Goal: Task Accomplishment & Management: Manage account settings

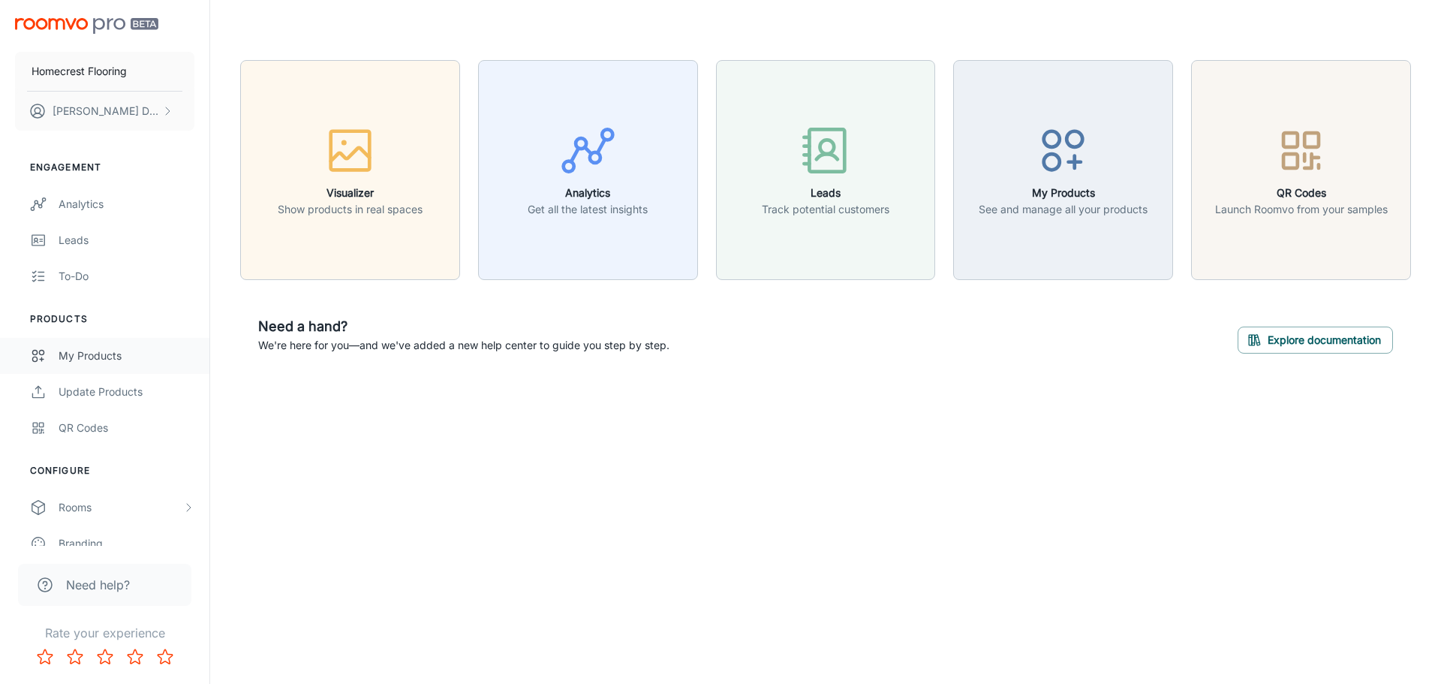
click at [113, 354] on div "My Products" at bounding box center [127, 356] width 136 height 17
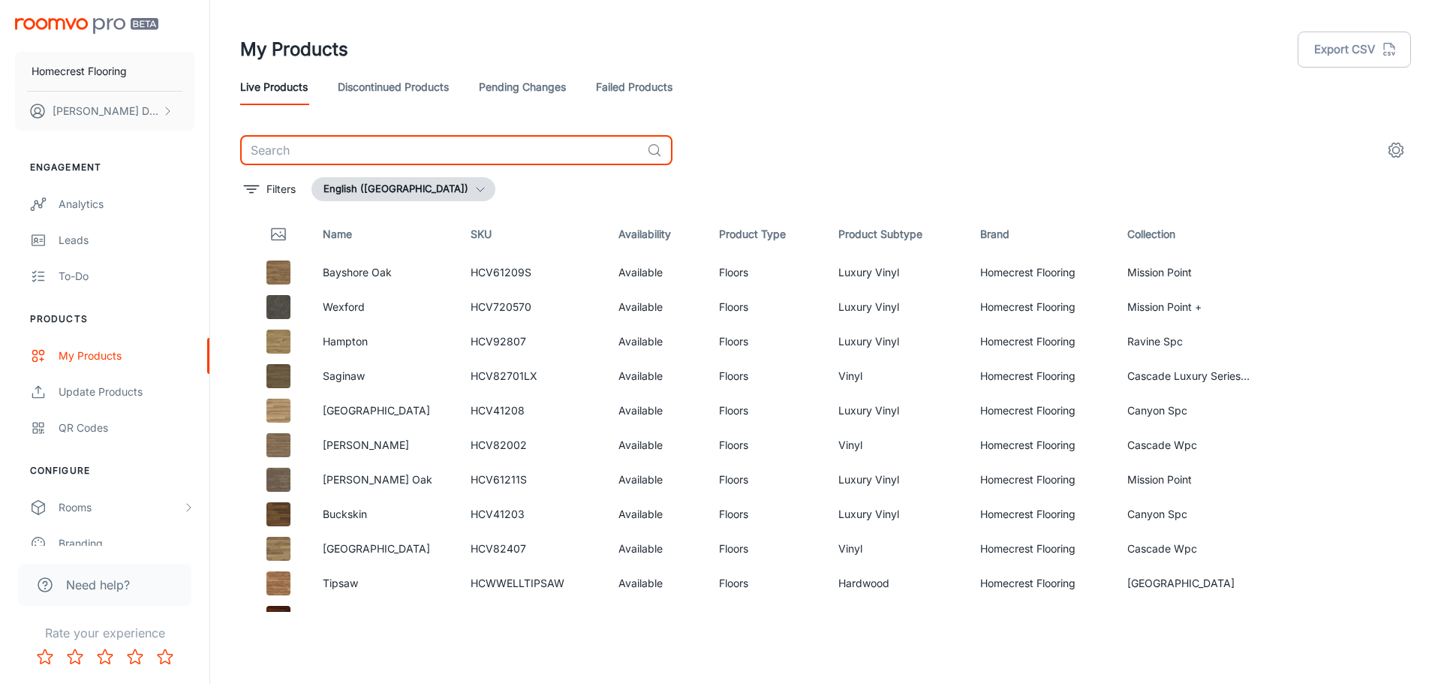
click at [456, 148] on input "text" at bounding box center [440, 150] width 401 height 30
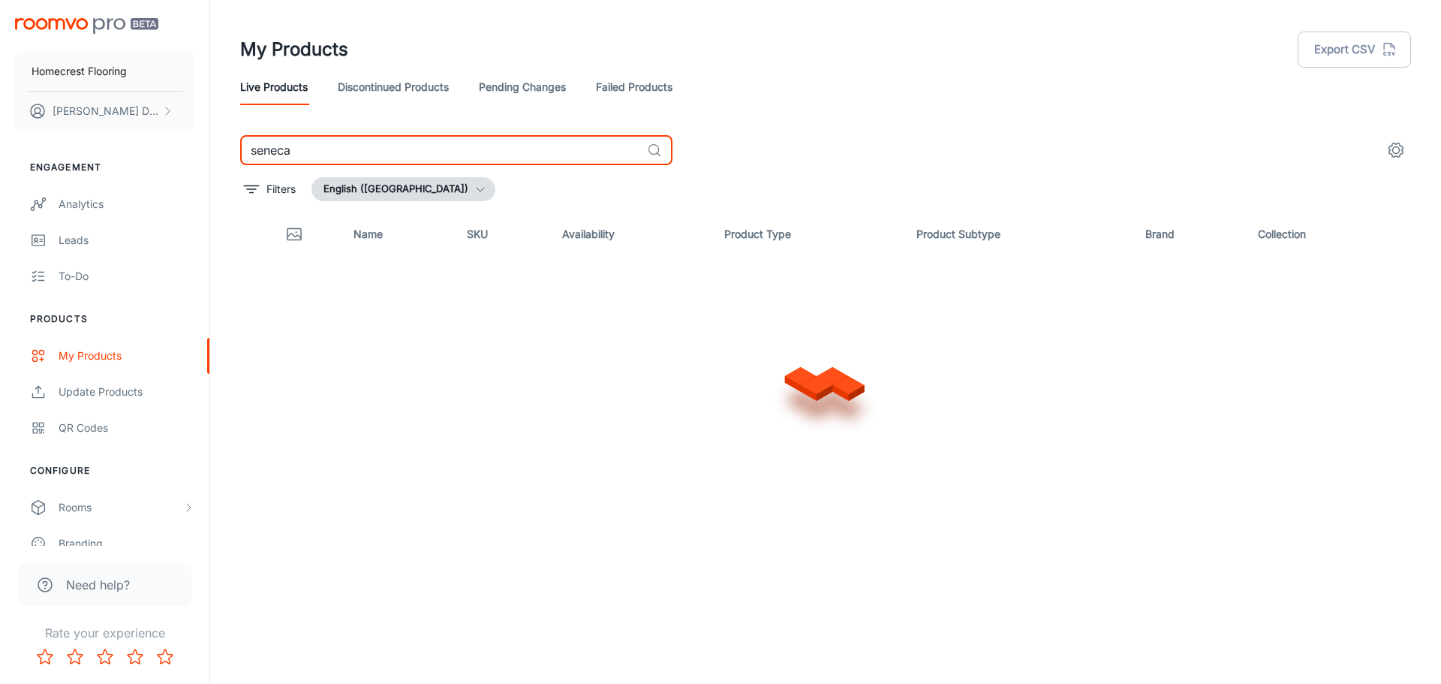
type input "seneca"
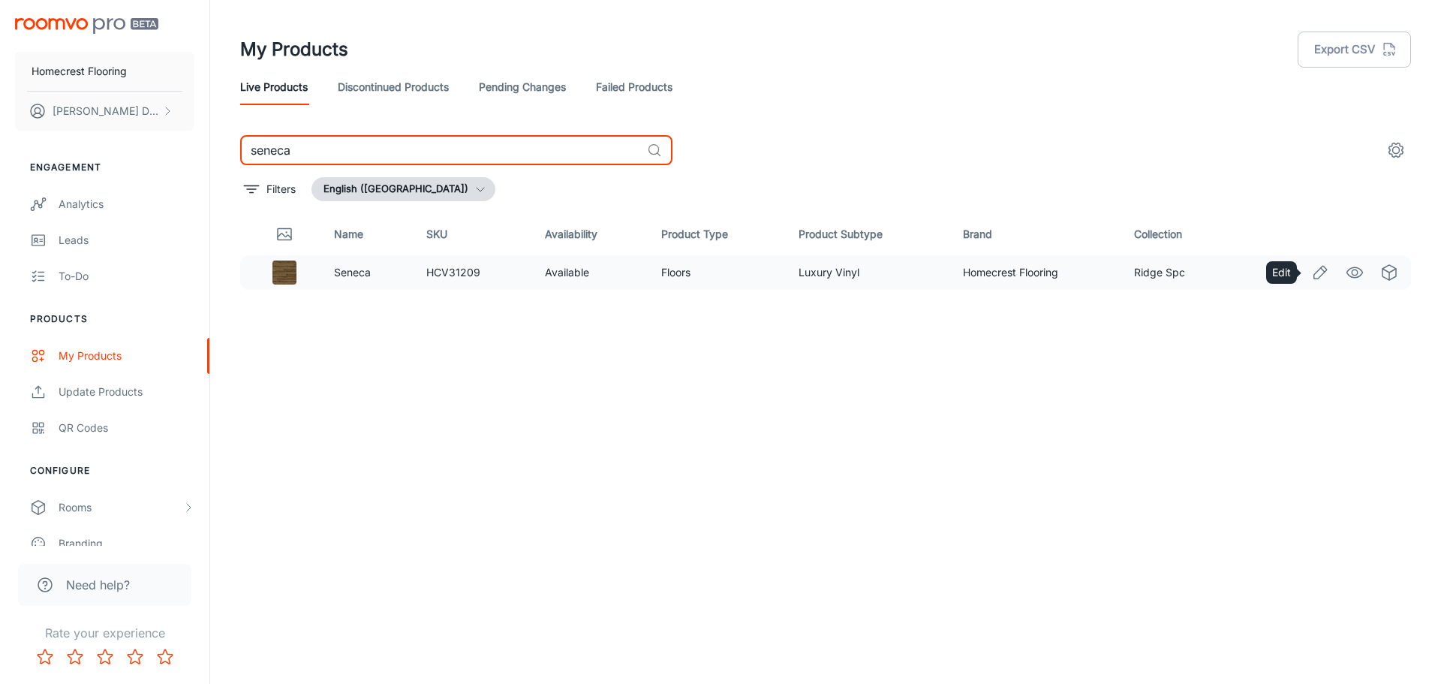
click at [1320, 272] on icon "Edit" at bounding box center [1320, 272] width 18 height 18
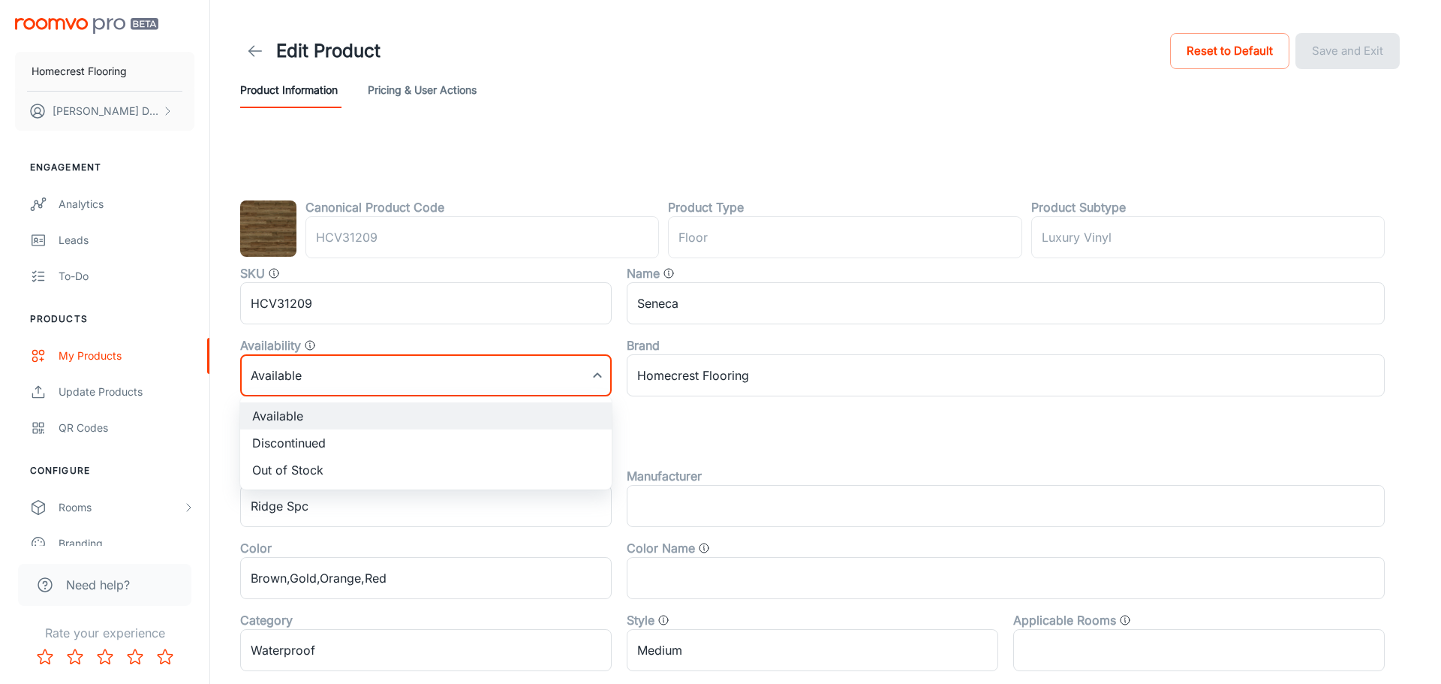
click at [503, 388] on body "Homecrest Flooring [PERSON_NAME] Engagement Analytics Leads To-do Products My P…" at bounding box center [720, 342] width 1441 height 684
click at [422, 444] on li "Discontinued" at bounding box center [426, 442] width 372 height 27
type input "1"
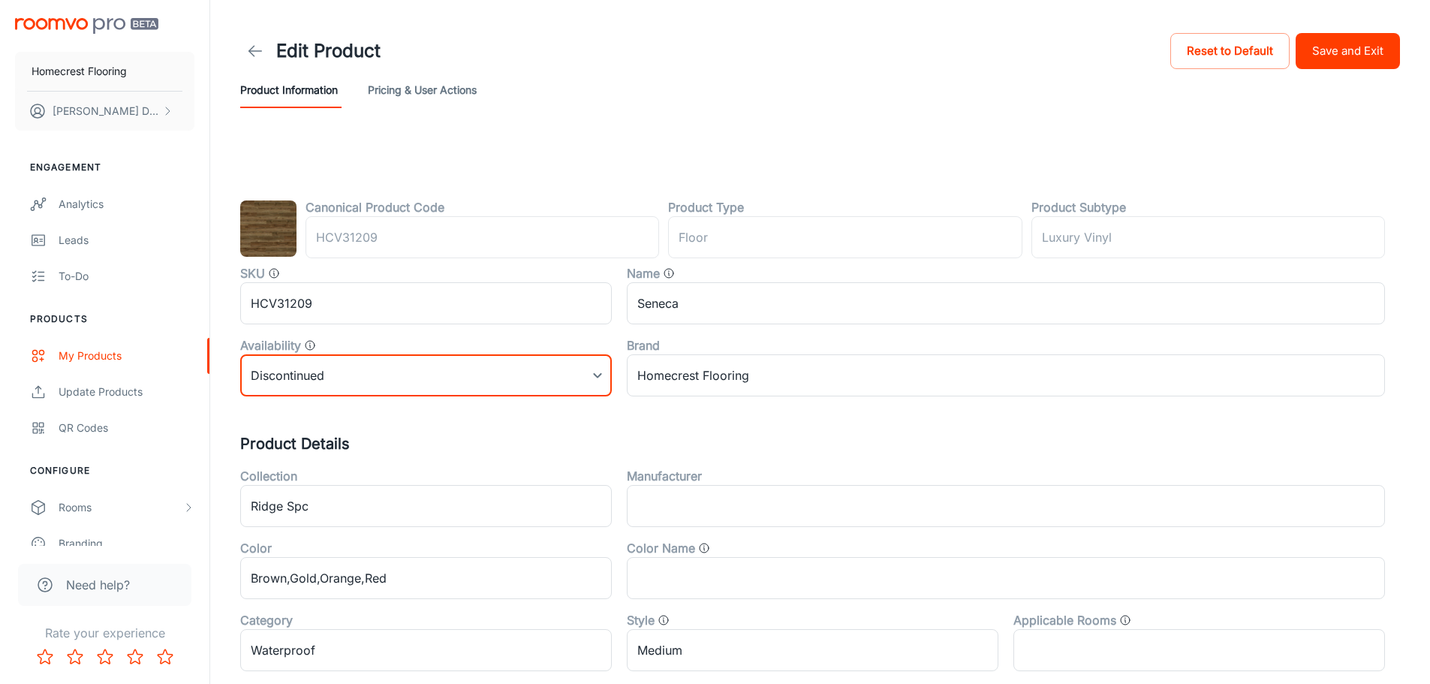
click at [1334, 53] on button "Save and Exit" at bounding box center [1348, 51] width 104 height 36
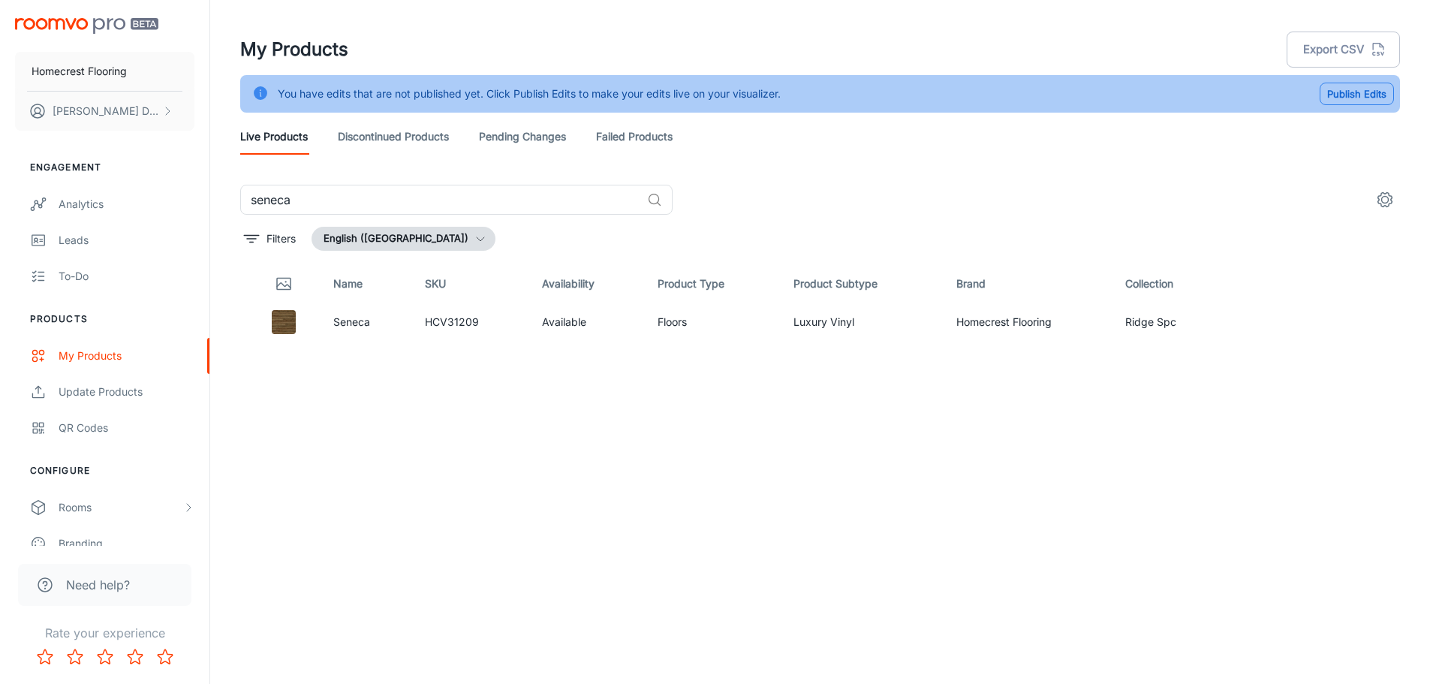
click at [1342, 95] on button "Publish Edits" at bounding box center [1357, 94] width 74 height 23
